Goal: Check status: Check status

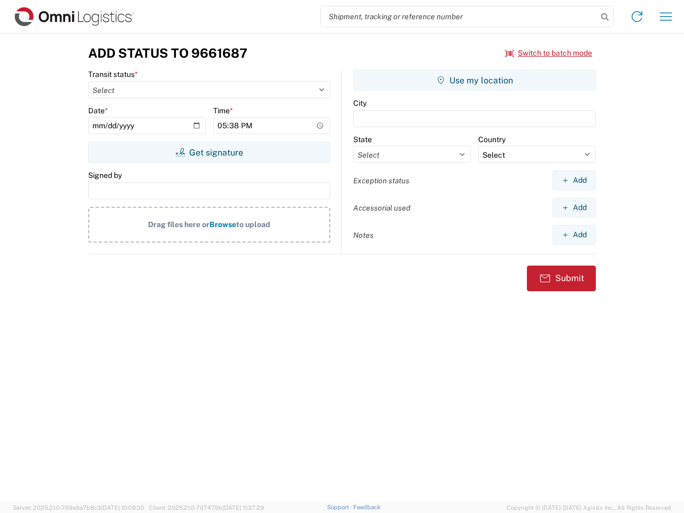
click at [459, 17] on input "search" at bounding box center [459, 16] width 277 height 20
click at [605, 17] on icon at bounding box center [605, 17] width 15 height 15
click at [637, 17] on icon at bounding box center [637, 16] width 17 height 17
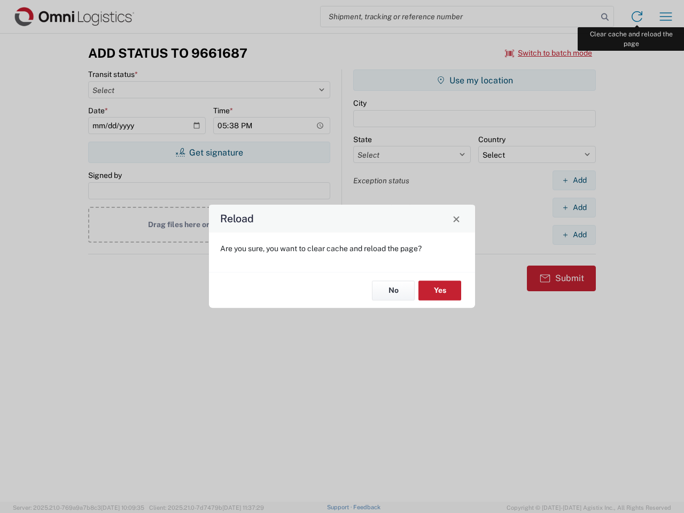
click at [666, 17] on div "Reload Are you sure, you want to clear cache and reload the page? No Yes" at bounding box center [342, 256] width 684 height 513
click at [549, 53] on div "Reload Are you sure, you want to clear cache and reload the page? No Yes" at bounding box center [342, 256] width 684 height 513
click at [209, 152] on div "Reload Are you sure, you want to clear cache and reload the page? No Yes" at bounding box center [342, 256] width 684 height 513
click at [475, 80] on div "Reload Are you sure, you want to clear cache and reload the page? No Yes" at bounding box center [342, 256] width 684 height 513
click at [574, 180] on div "Reload Are you sure, you want to clear cache and reload the page? No Yes" at bounding box center [342, 256] width 684 height 513
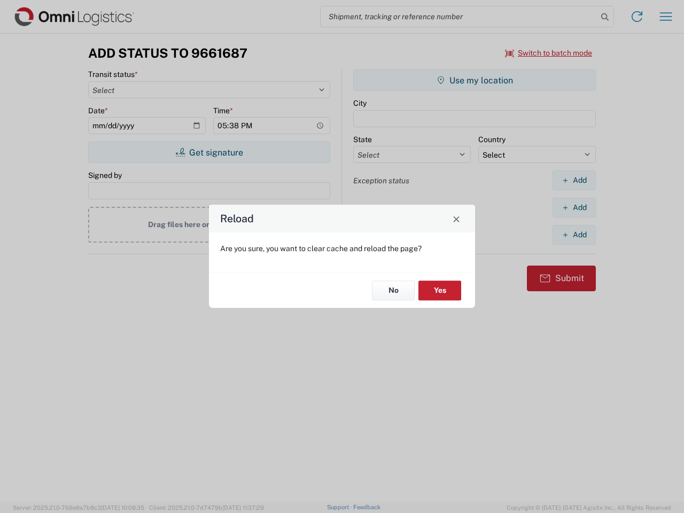
click at [574, 207] on div "Reload Are you sure, you want to clear cache and reload the page? No Yes" at bounding box center [342, 256] width 684 height 513
click at [574, 235] on div "Reload Are you sure, you want to clear cache and reload the page? No Yes" at bounding box center [342, 256] width 684 height 513
